Goal: Task Accomplishment & Management: Manage account settings

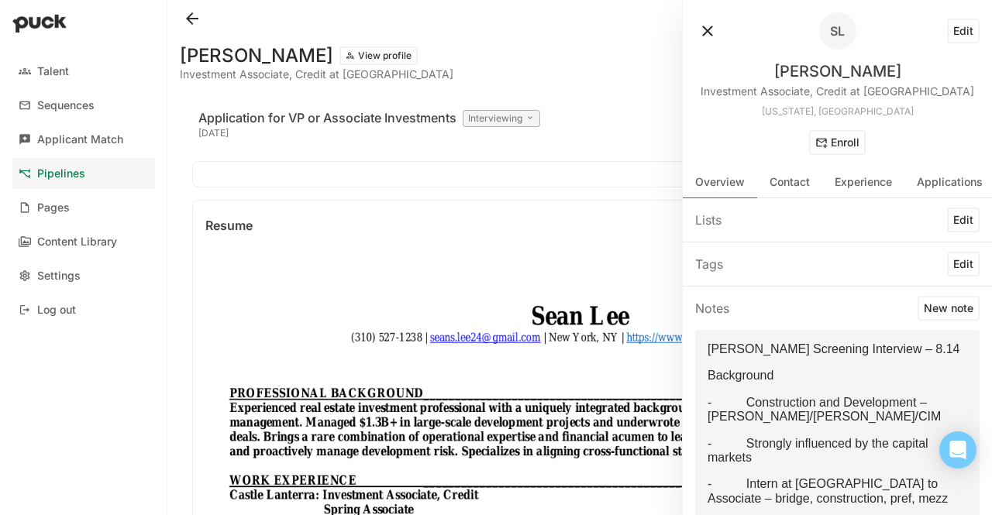
scroll to position [735, 0]
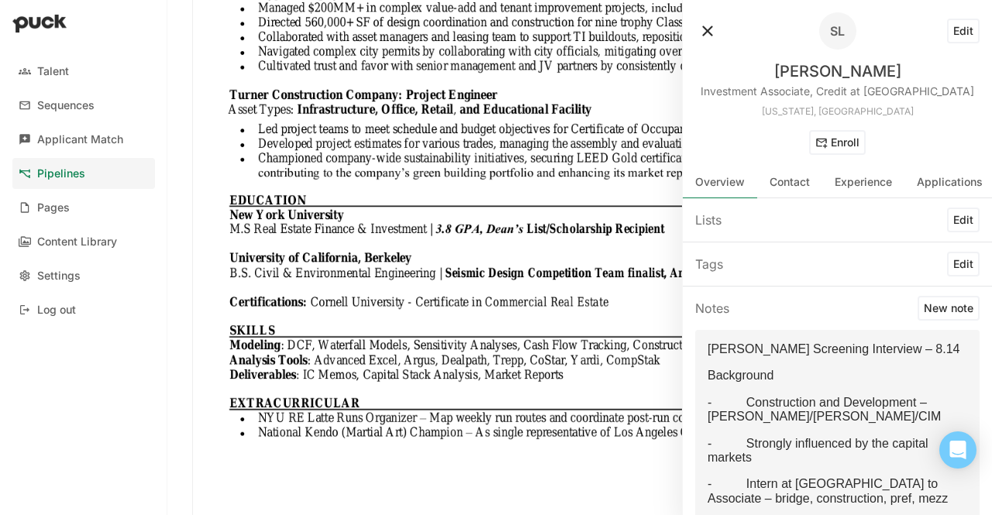
click at [97, 168] on link "Pipelines" at bounding box center [83, 173] width 143 height 31
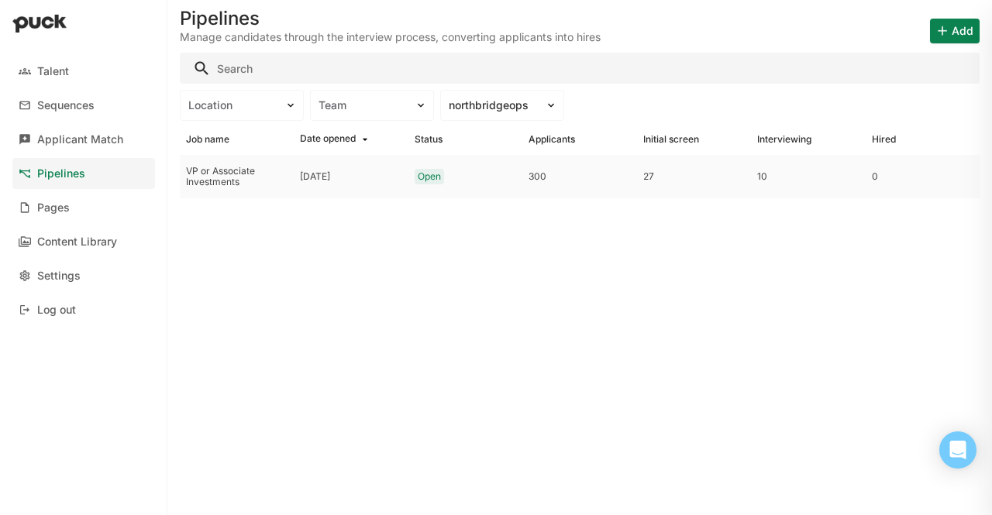
click at [292, 177] on div "VP or Associate Investments" at bounding box center [237, 176] width 114 height 43
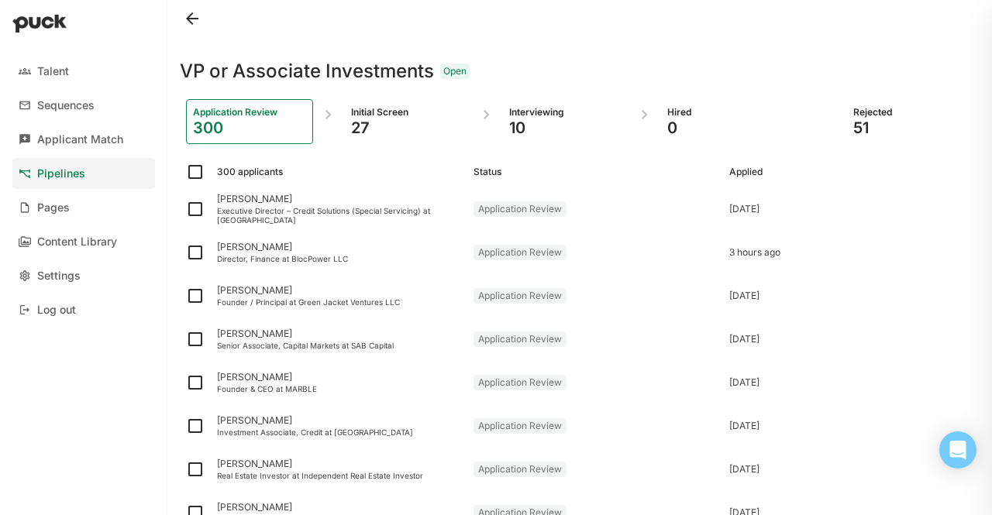
click at [360, 120] on div "27" at bounding box center [407, 128] width 113 height 19
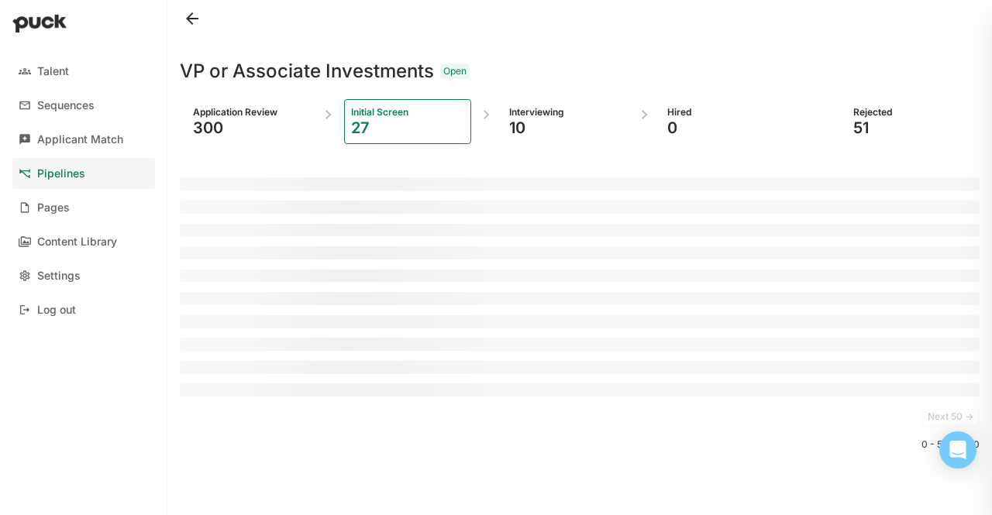
click at [556, 132] on div "10" at bounding box center [565, 128] width 113 height 19
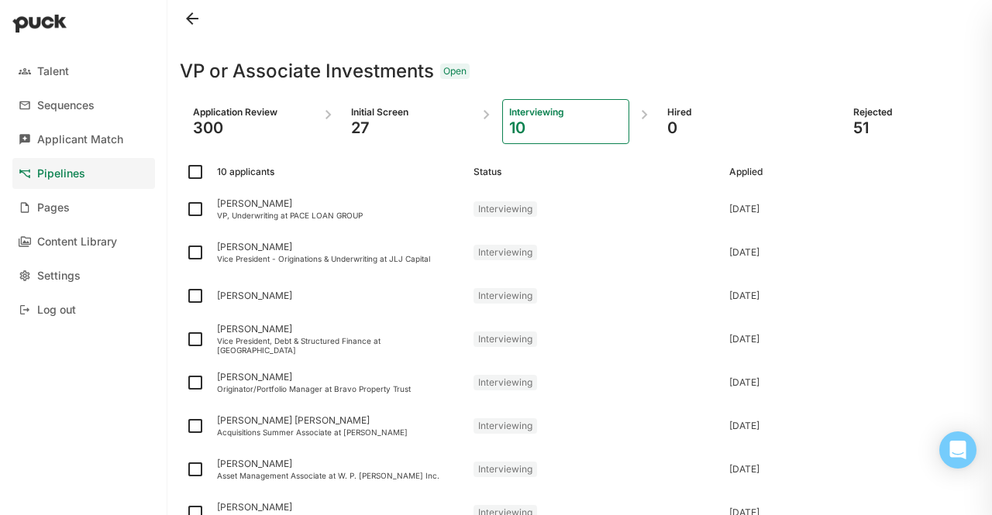
click at [547, 113] on div "Interviewing" at bounding box center [565, 112] width 113 height 12
click at [265, 245] on div "[PERSON_NAME]" at bounding box center [339, 247] width 244 height 11
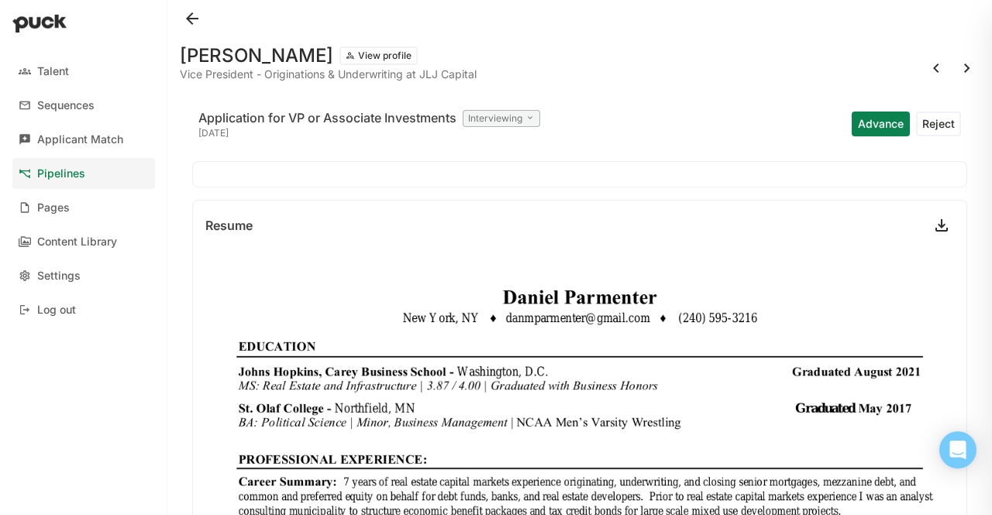
click at [198, 36] on div at bounding box center [580, 18] width 800 height 37
click at [189, 18] on button at bounding box center [192, 18] width 25 height 25
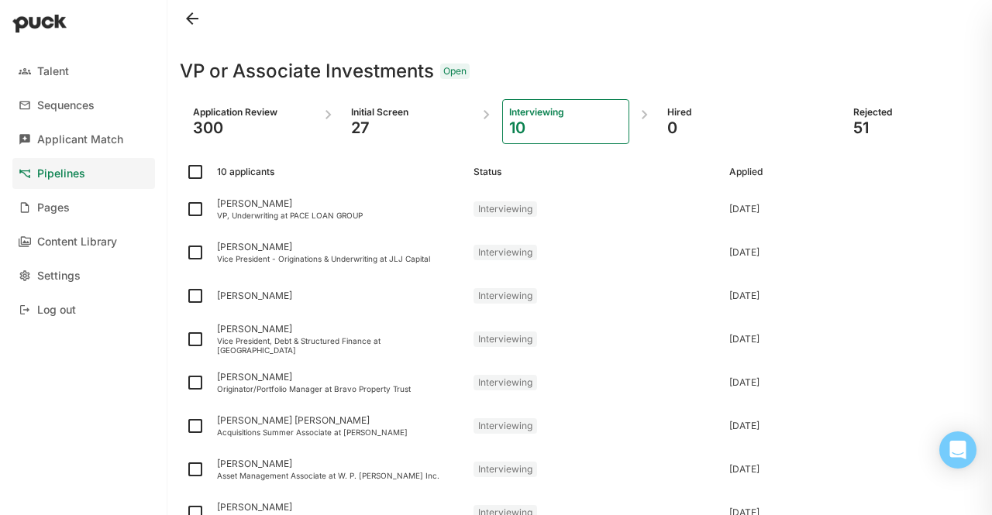
click at [406, 127] on div "27" at bounding box center [407, 128] width 113 height 19
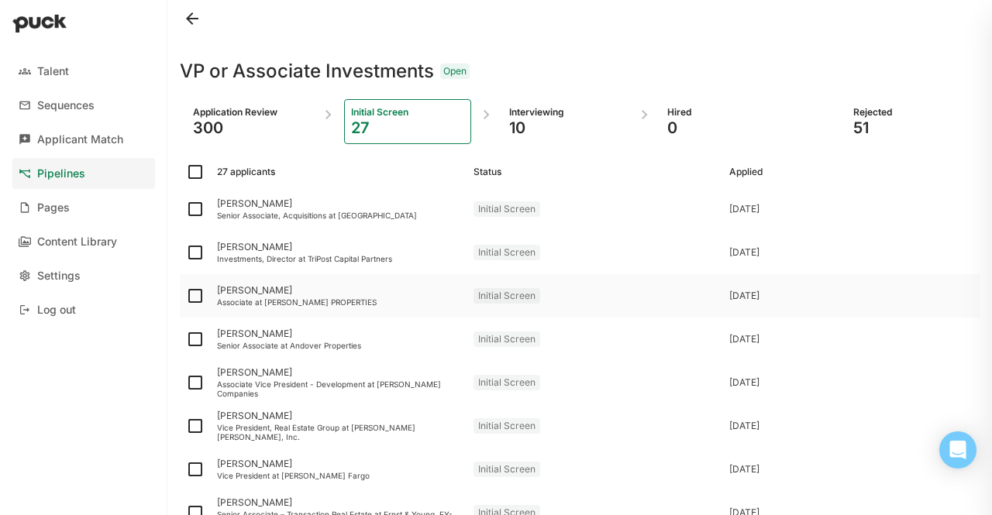
click at [334, 308] on div "[PERSON_NAME] Associate at [PERSON_NAME] PROPERTIES" at bounding box center [339, 295] width 257 height 43
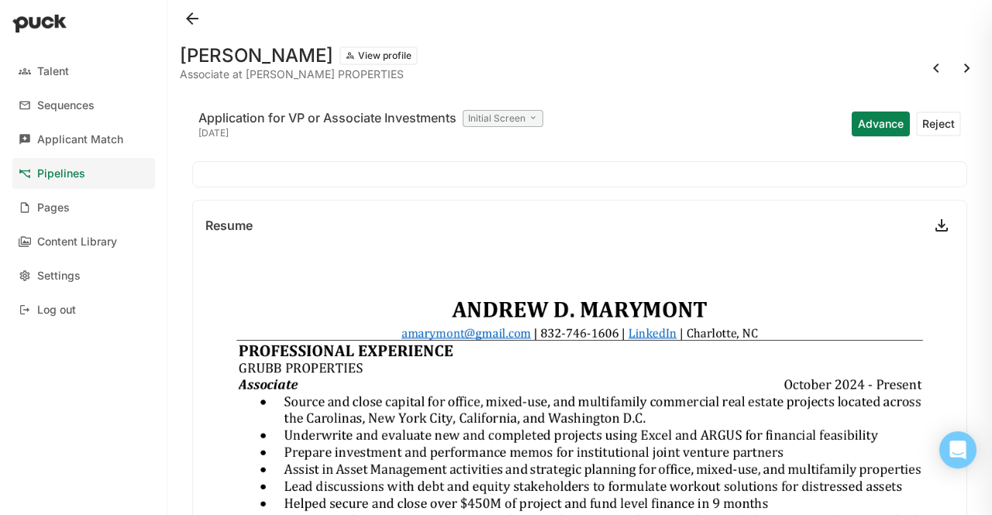
click at [194, 11] on button at bounding box center [192, 18] width 25 height 25
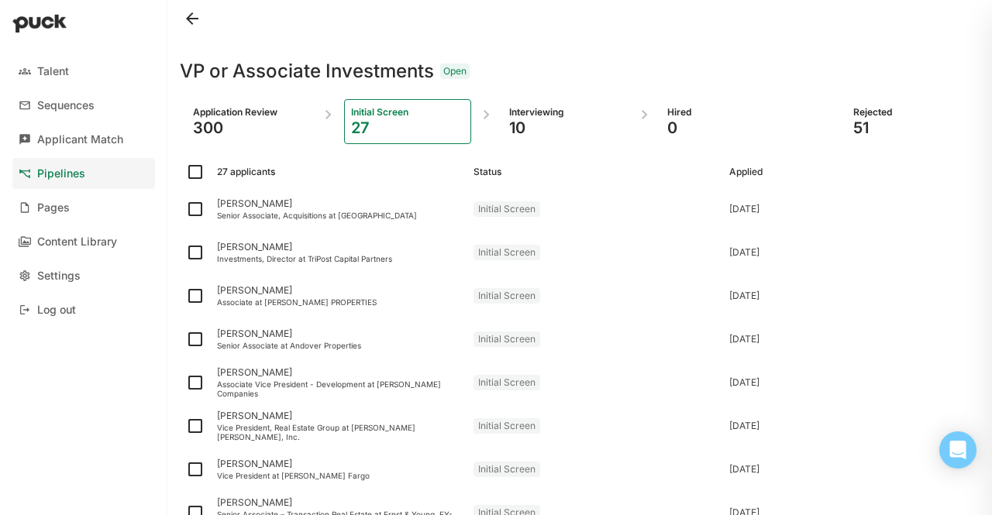
click at [535, 108] on div "Interviewing" at bounding box center [565, 112] width 113 height 12
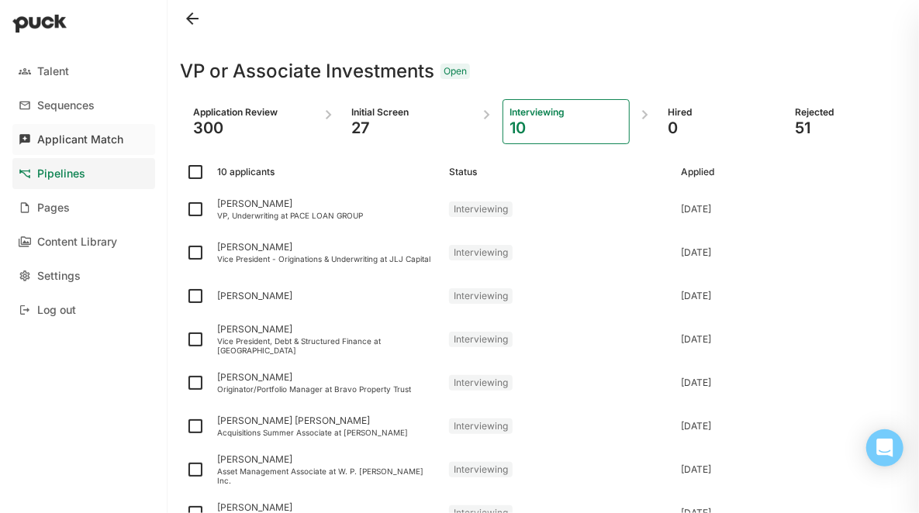
click at [96, 139] on div "Applicant Match" at bounding box center [80, 139] width 86 height 13
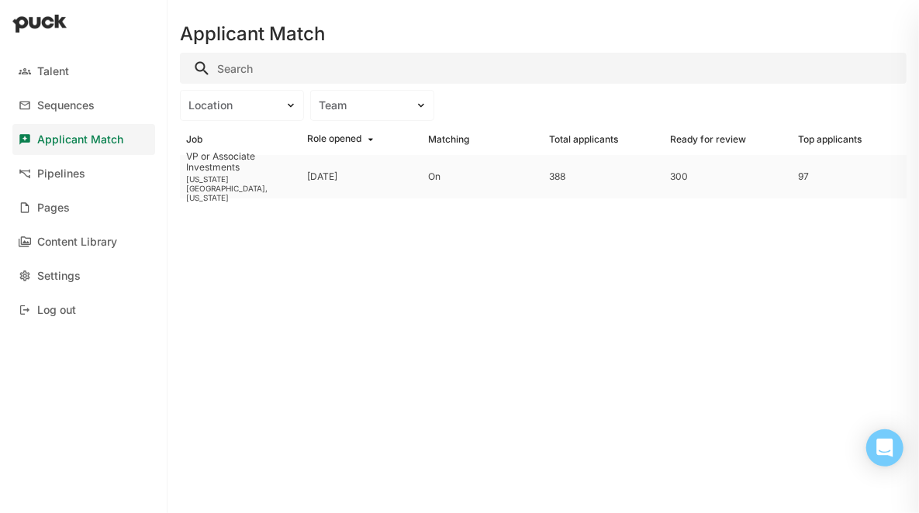
click at [262, 189] on div "[US_STATE][GEOGRAPHIC_DATA], [US_STATE]" at bounding box center [240, 188] width 109 height 28
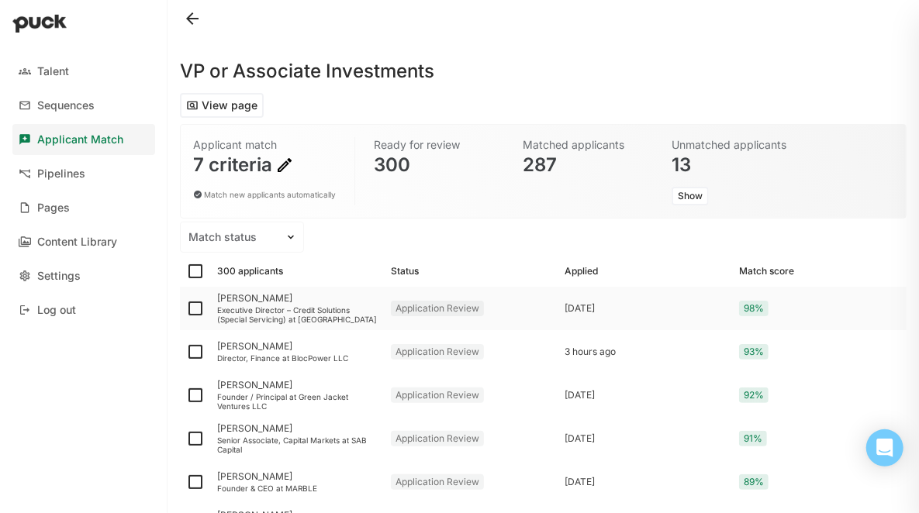
click at [874, 309] on div "98%" at bounding box center [819, 308] width 174 height 43
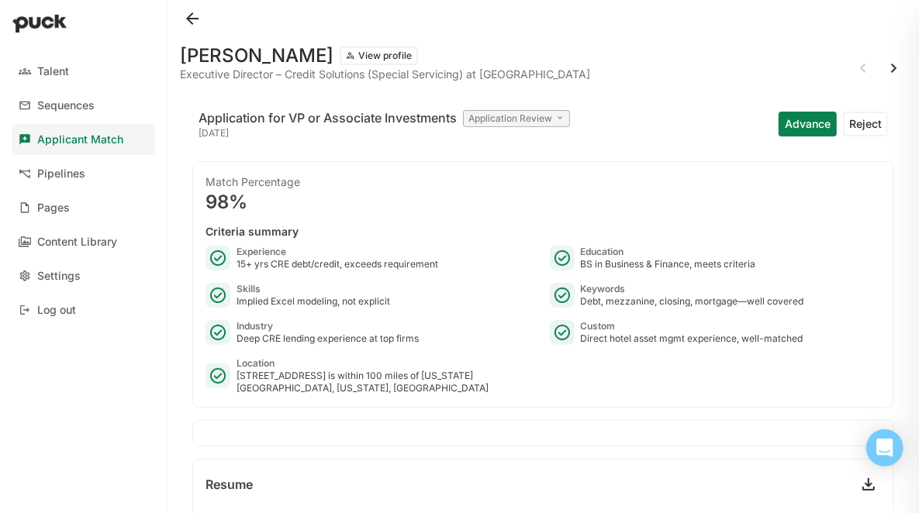
click at [186, 29] on button at bounding box center [192, 18] width 25 height 25
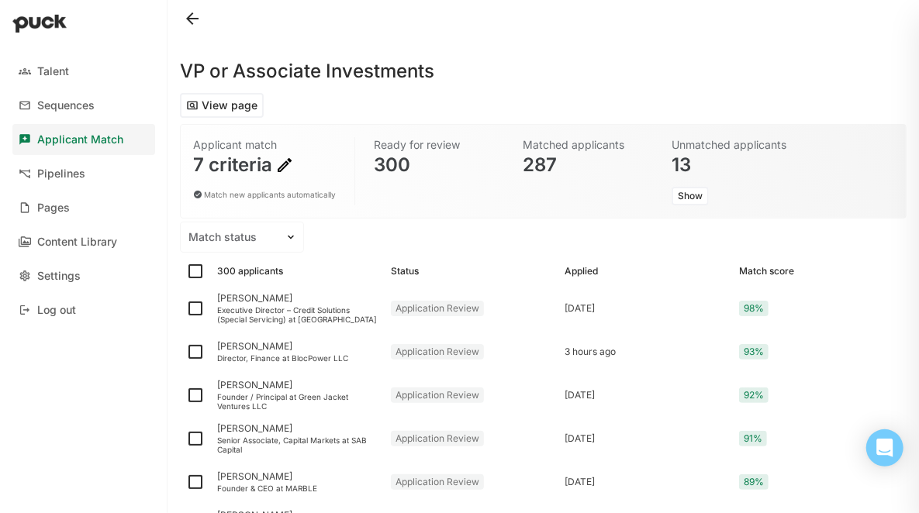
click at [106, 436] on div "Talent Sequences Applicant Match Pipelines Pages Content Library Settings Log o…" at bounding box center [83, 256] width 167 height 513
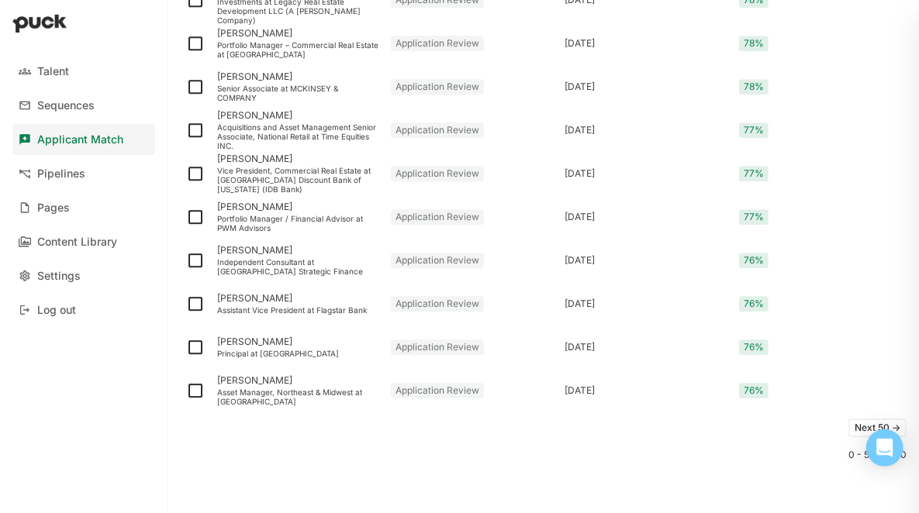
scroll to position [2044, 0]
click at [310, 176] on div "Vice President, Commercial Real Estate at [GEOGRAPHIC_DATA] Discount Bank of [U…" at bounding box center [297, 181] width 161 height 28
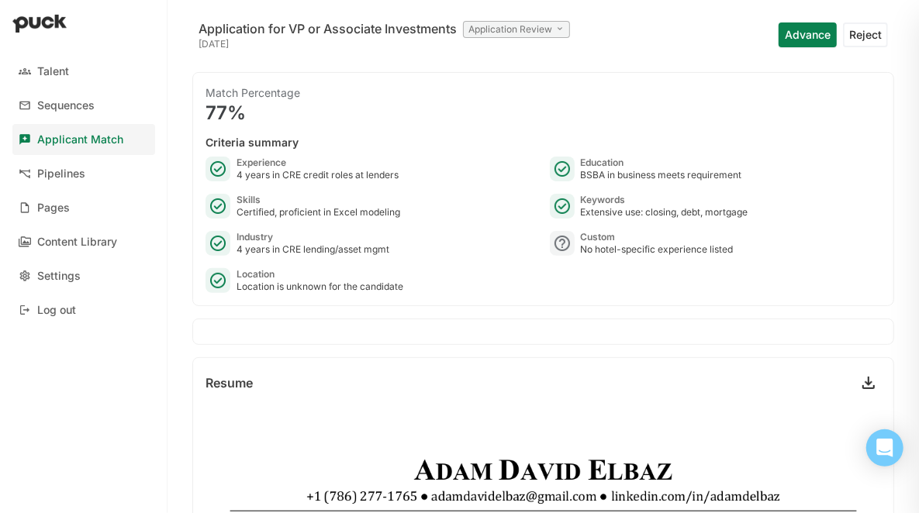
scroll to position [59, 0]
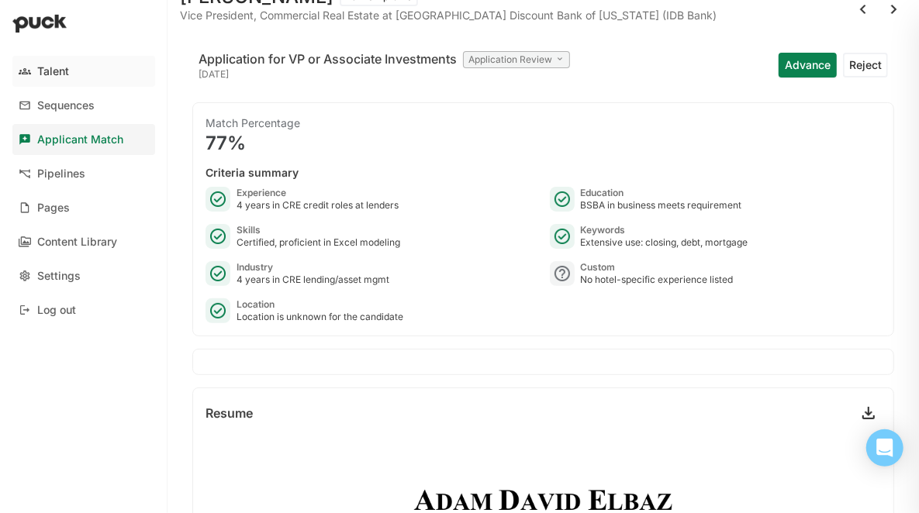
click at [48, 74] on div "Talent" at bounding box center [53, 71] width 32 height 13
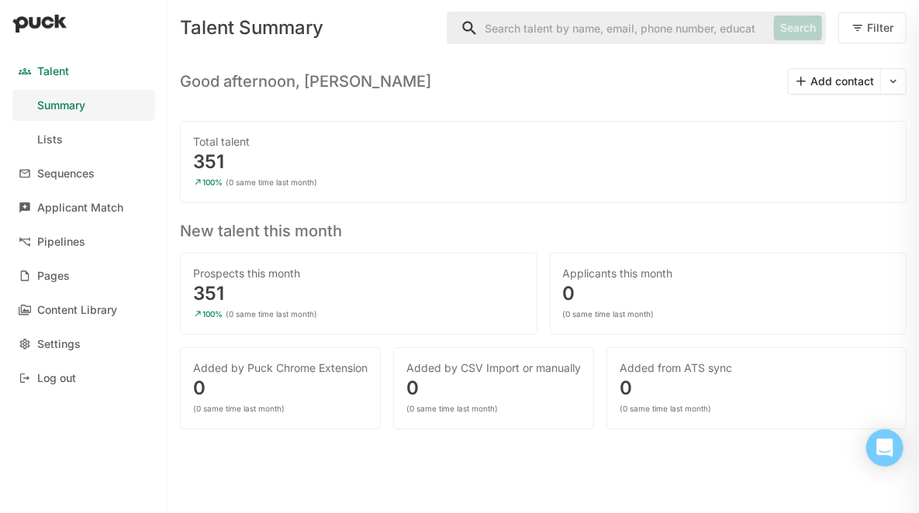
click at [480, 36] on input "Search" at bounding box center [607, 27] width 320 height 31
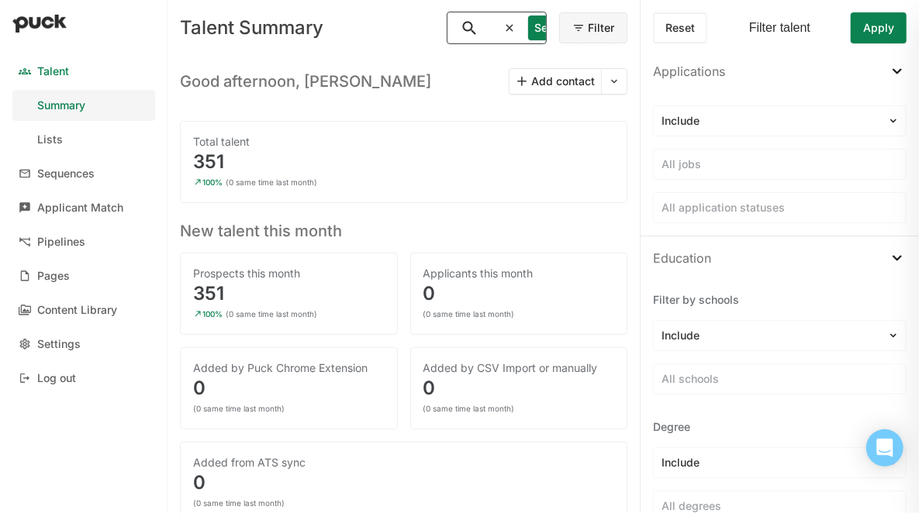
scroll to position [0, 16]
type input "will"
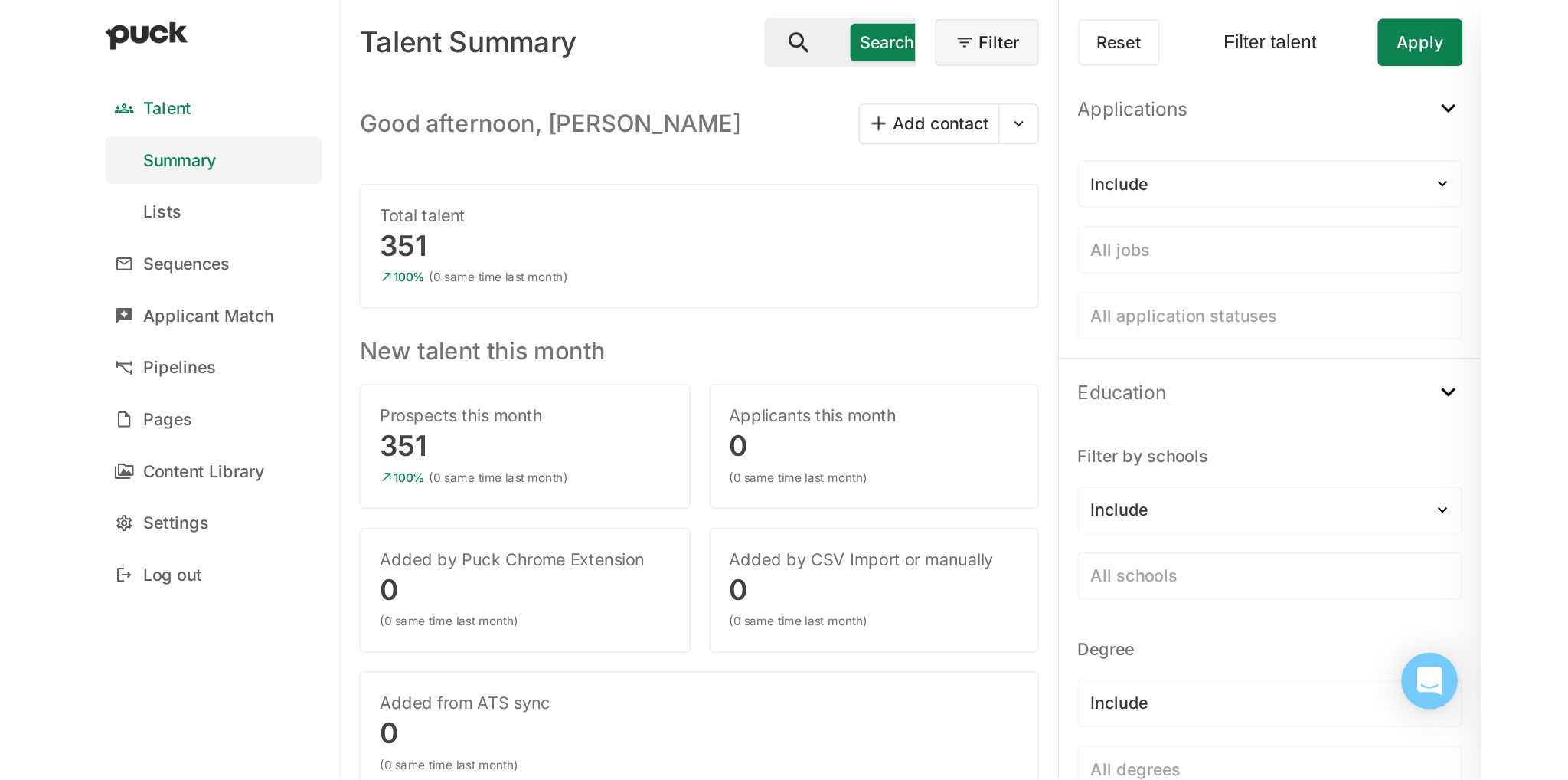
scroll to position [0, 0]
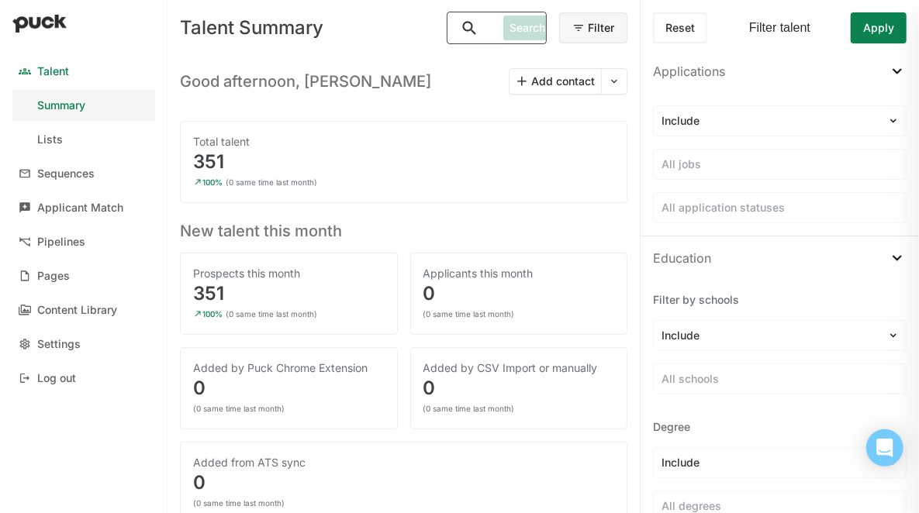
click at [475, 29] on input "Search" at bounding box center [472, 27] width 50 height 31
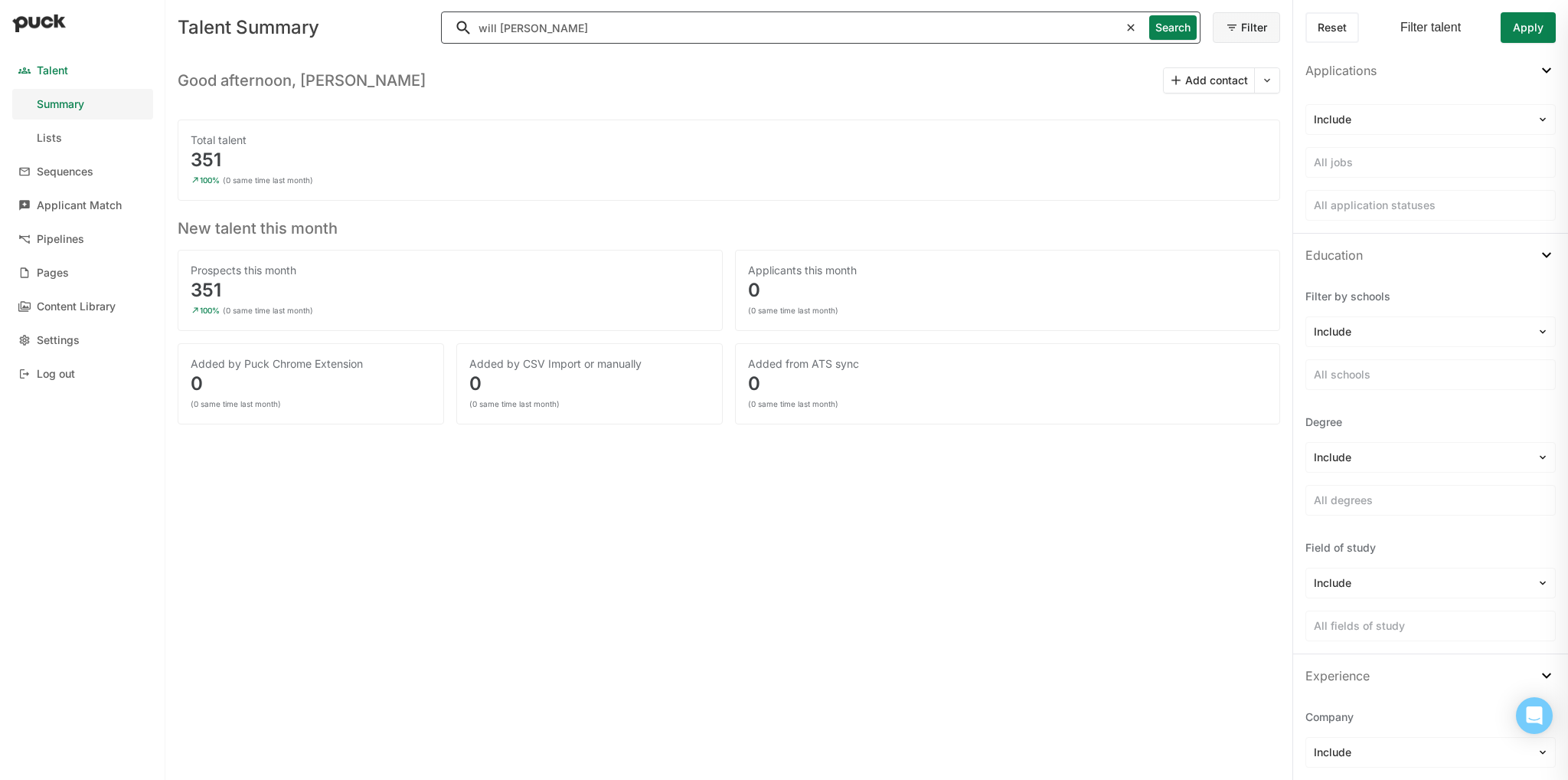
type input "will [PERSON_NAME]"
